Goal: Task Accomplishment & Management: Complete application form

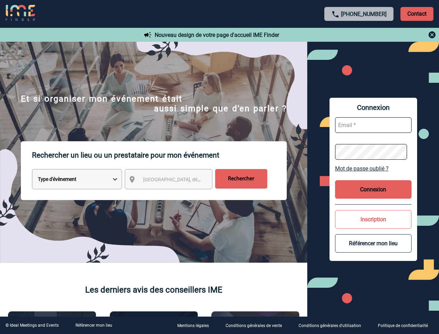
click at [220, 167] on p "Rechercher un lieu ou un prestataire pour mon événement" at bounding box center [159, 155] width 255 height 28
click at [417, 14] on p "Contact" at bounding box center [417, 14] width 33 height 14
click at [359, 35] on div at bounding box center [359, 35] width 155 height 8
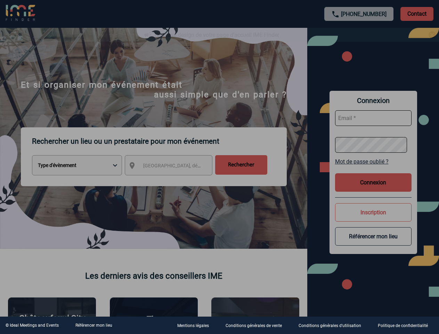
click at [175, 181] on div at bounding box center [219, 167] width 439 height 334
click at [374, 168] on div at bounding box center [219, 167] width 439 height 334
click at [374, 189] on div at bounding box center [219, 167] width 439 height 334
click at [374, 219] on div at bounding box center [219, 167] width 439 height 334
click at [374, 243] on div at bounding box center [219, 167] width 439 height 334
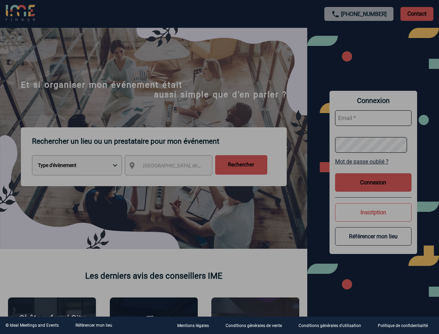
click at [94, 325] on link "Référencer mon lieu" at bounding box center [94, 325] width 37 height 5
